Goal: Task Accomplishment & Management: Manage account settings

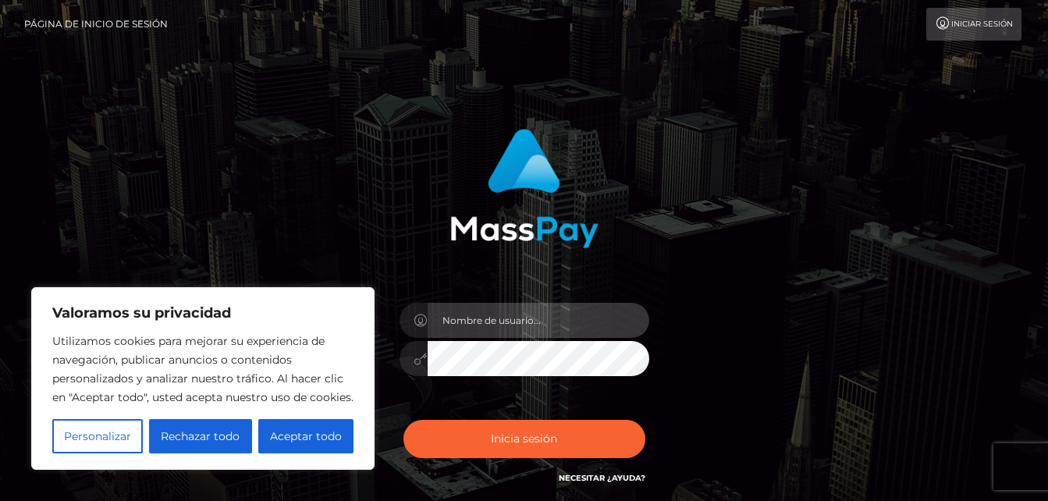
click at [463, 319] on input "text" at bounding box center [539, 320] width 222 height 35
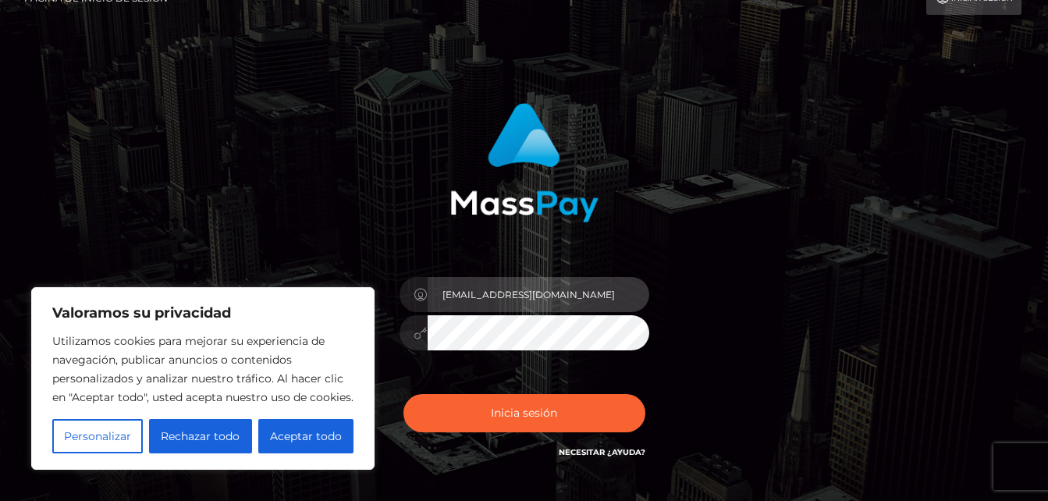
scroll to position [27, 0]
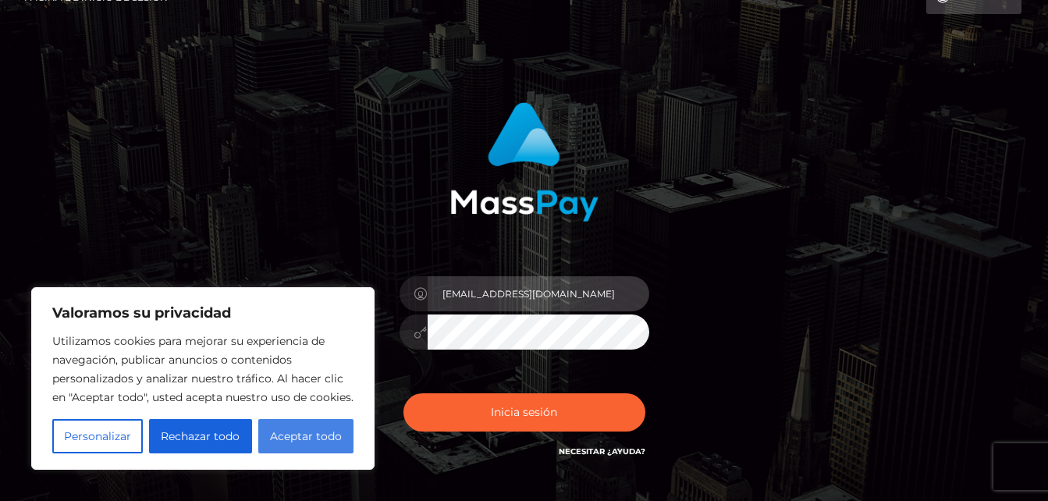
type input "[EMAIL_ADDRESS][DOMAIN_NAME]"
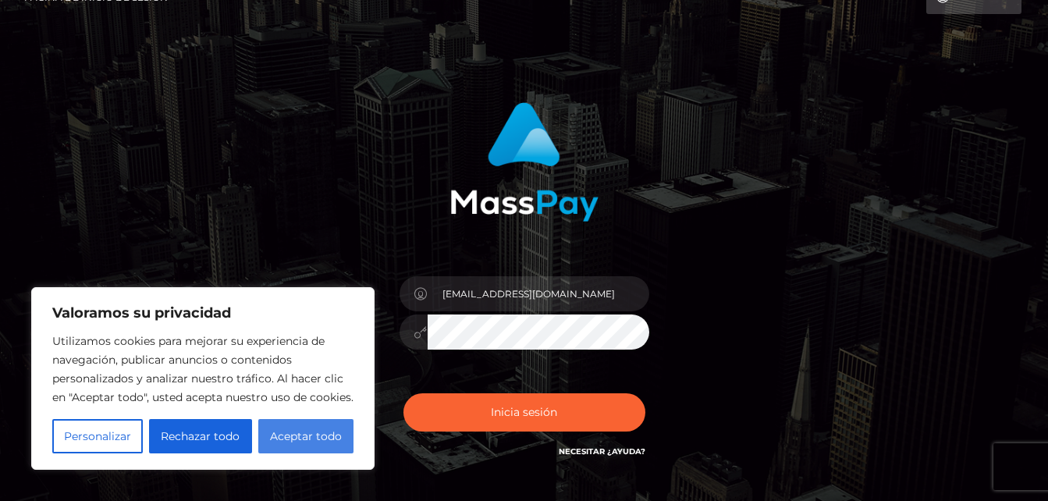
click at [294, 437] on button "Aceptar todo" at bounding box center [305, 436] width 95 height 34
checkbox input "true"
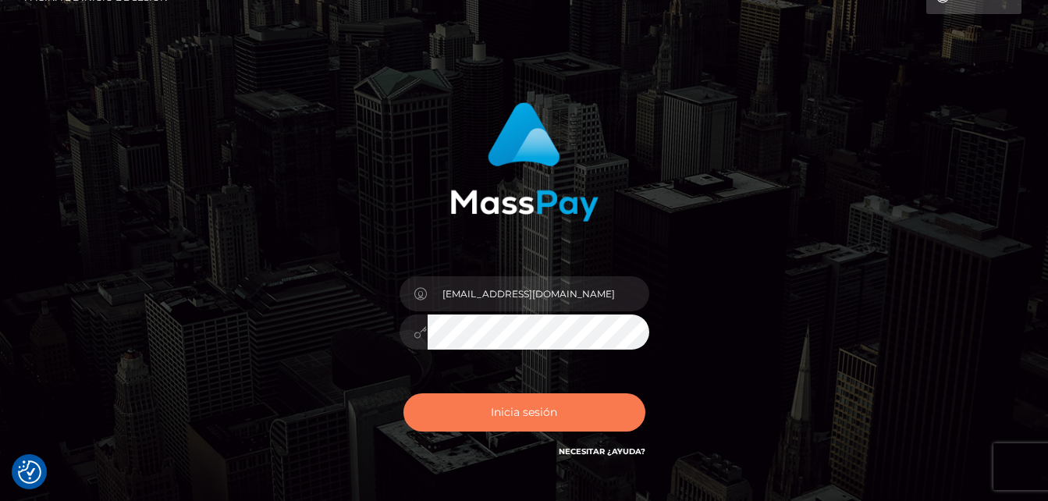
click at [520, 401] on button "Inicia sesión" at bounding box center [524, 412] width 242 height 38
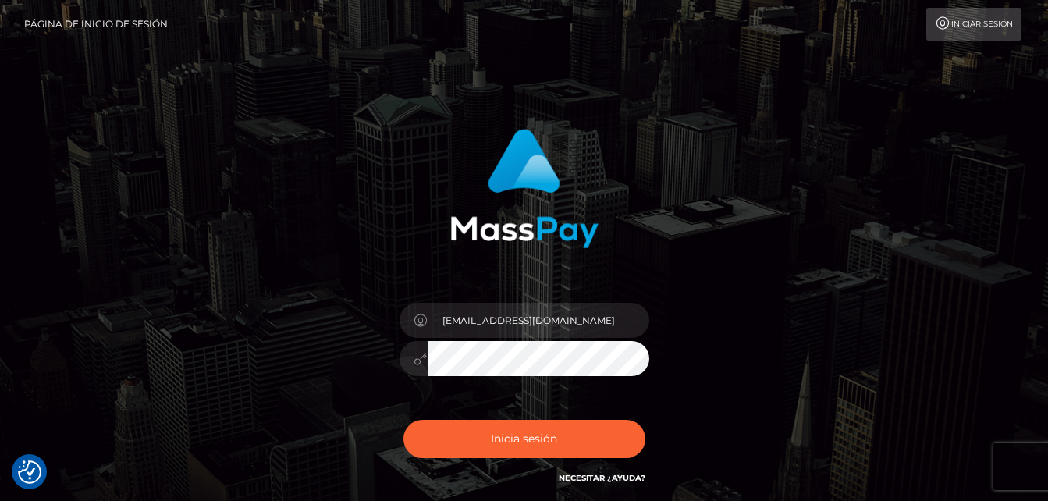
scroll to position [16, 0]
